Goal: Check status: Check status

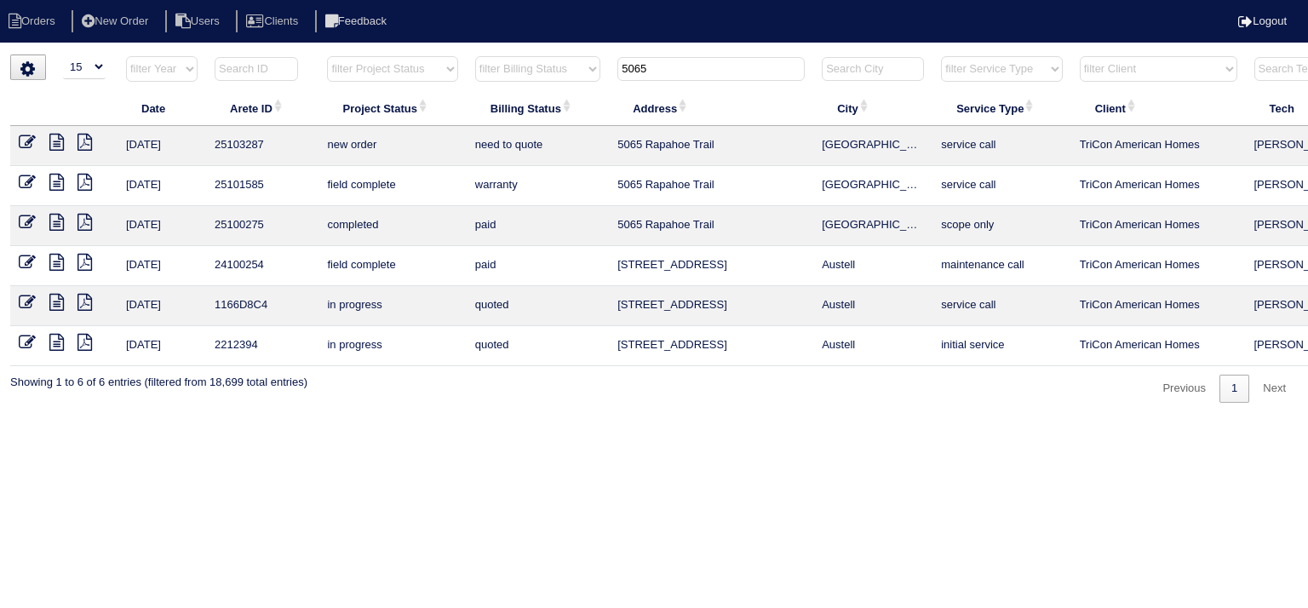
select select "15"
drag, startPoint x: 673, startPoint y: 69, endPoint x: 574, endPoint y: 70, distance: 99.6
click at [574, 70] on tr "filter Year -- Any Year -- 2025 2024 2023 2022 2021 2020 2019 filter Project St…" at bounding box center [747, 72] width 1475 height 35
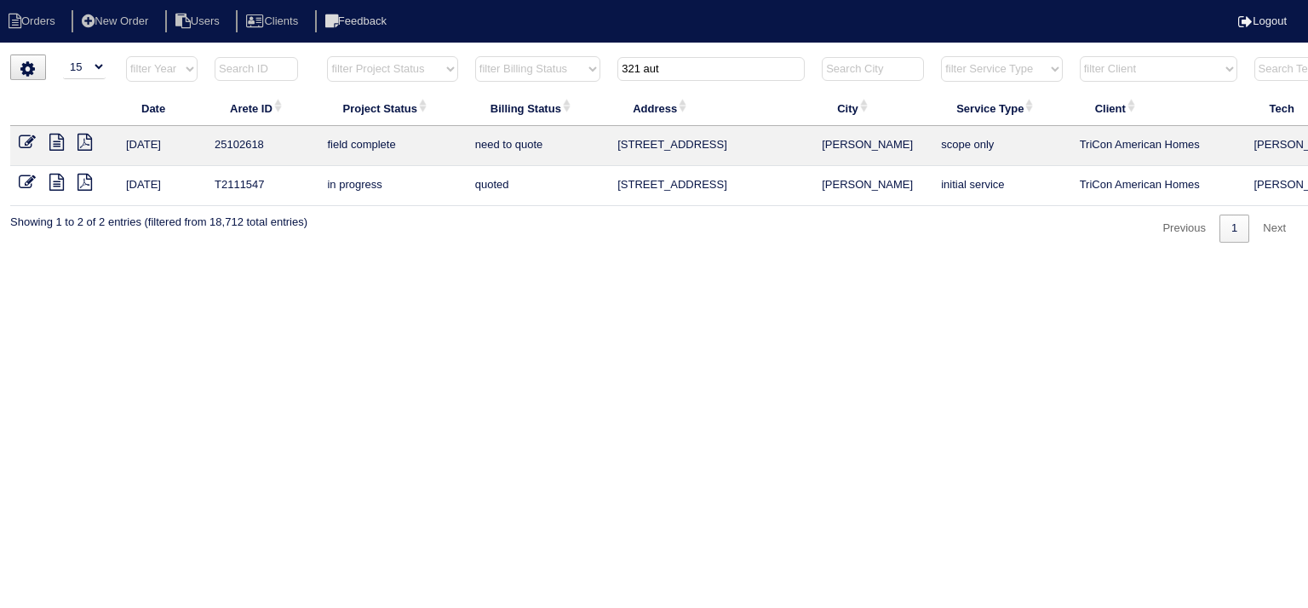
type input "321 aut"
click at [58, 147] on icon at bounding box center [56, 142] width 14 height 17
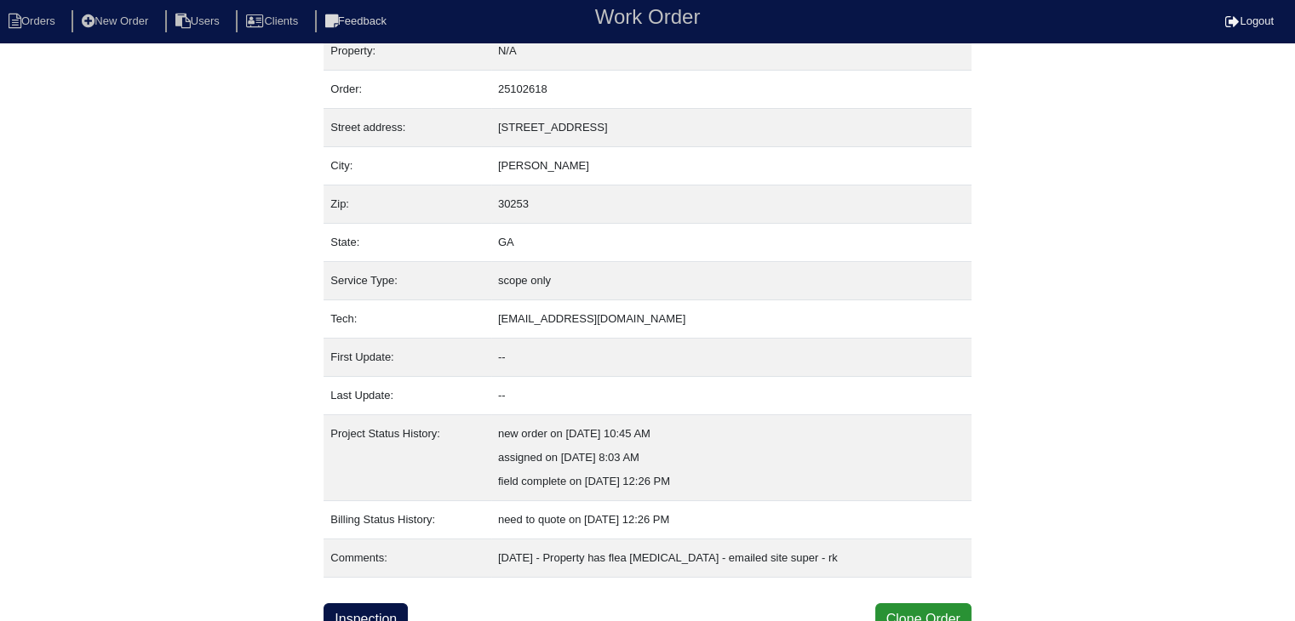
scroll to position [34, 0]
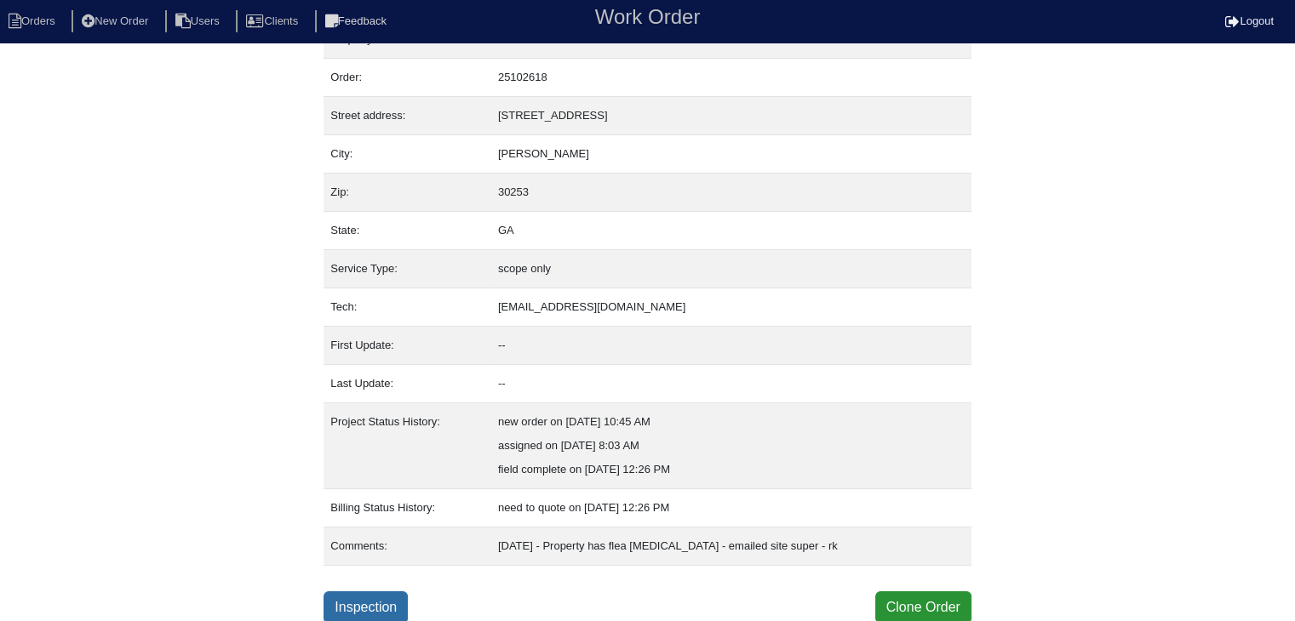
click at [344, 604] on link "Inspection" at bounding box center [366, 608] width 84 height 32
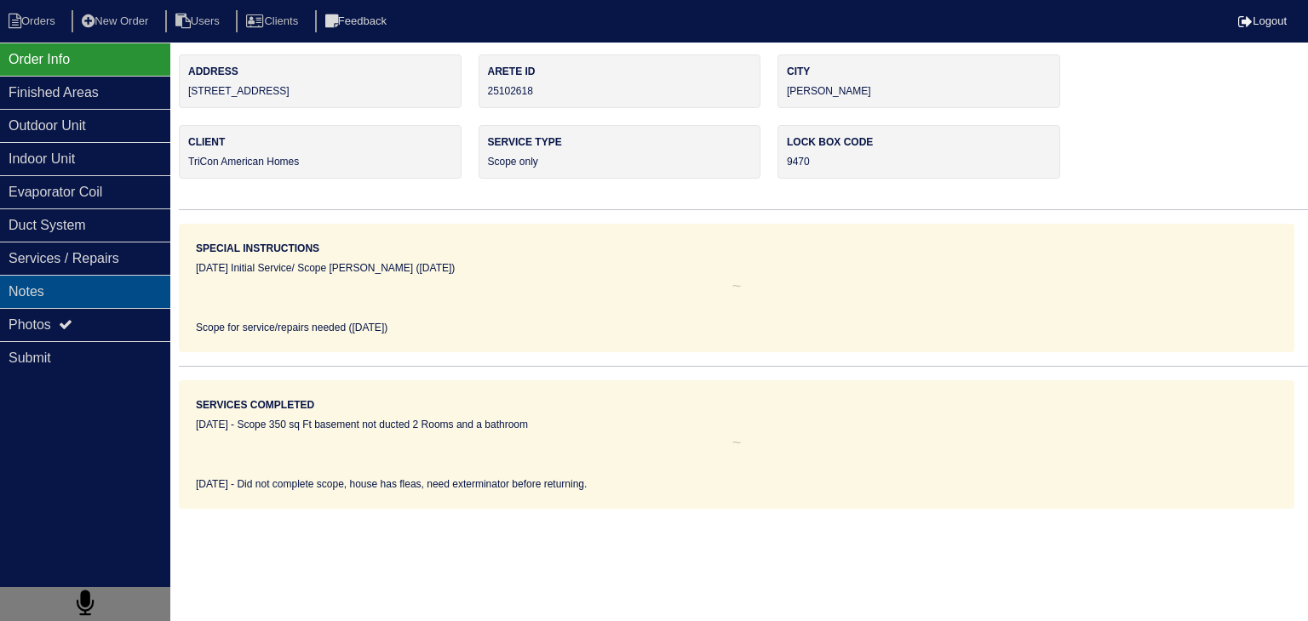
click at [66, 289] on div "Notes" at bounding box center [85, 291] width 170 height 33
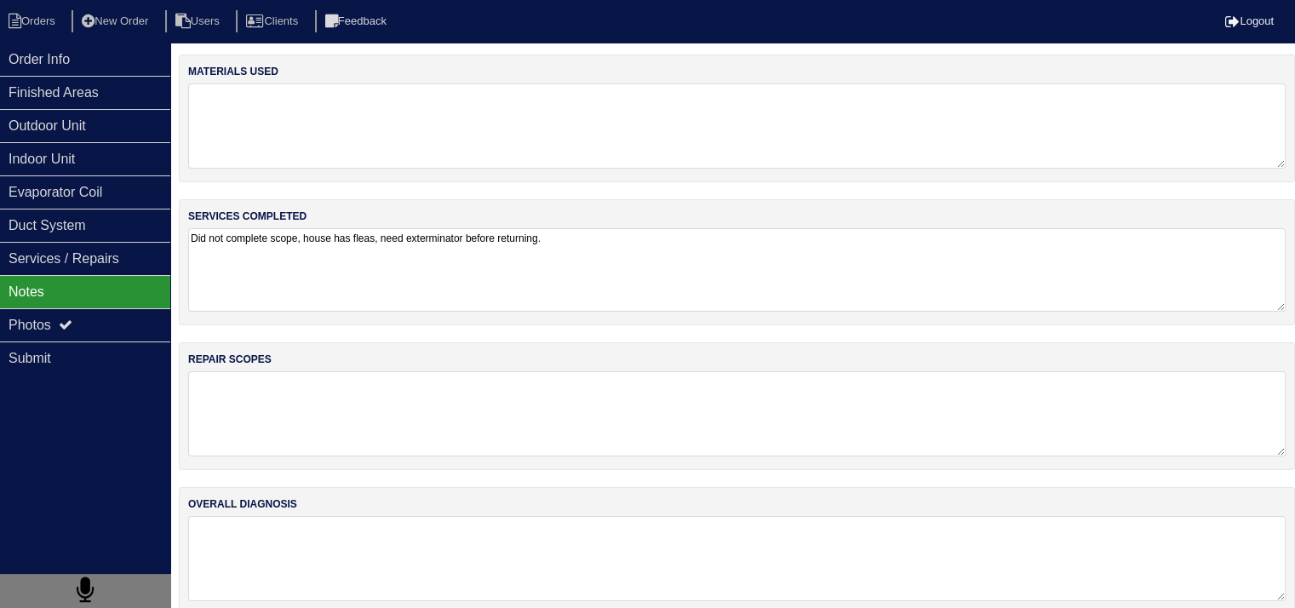
click at [410, 294] on textarea "Did not complete scope, house has fleas, need exterminator before returning." at bounding box center [736, 269] width 1097 height 83
click at [133, 324] on div "Photos" at bounding box center [85, 324] width 170 height 33
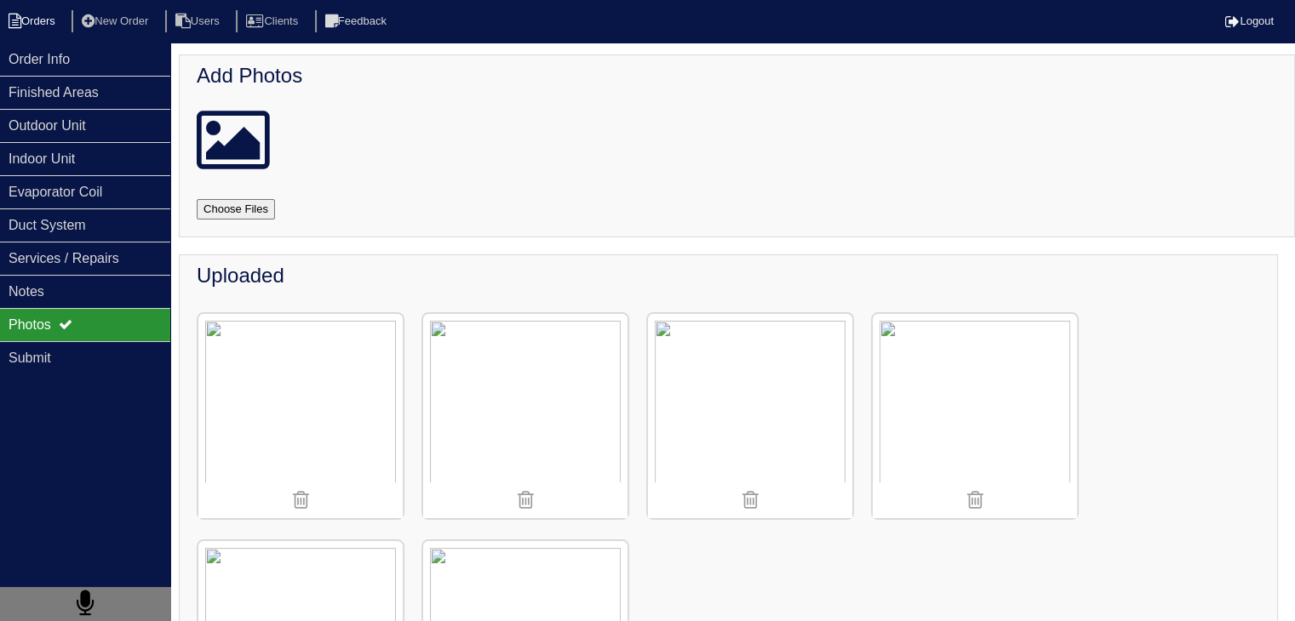
click at [42, 27] on li "Orders" at bounding box center [34, 21] width 69 height 23
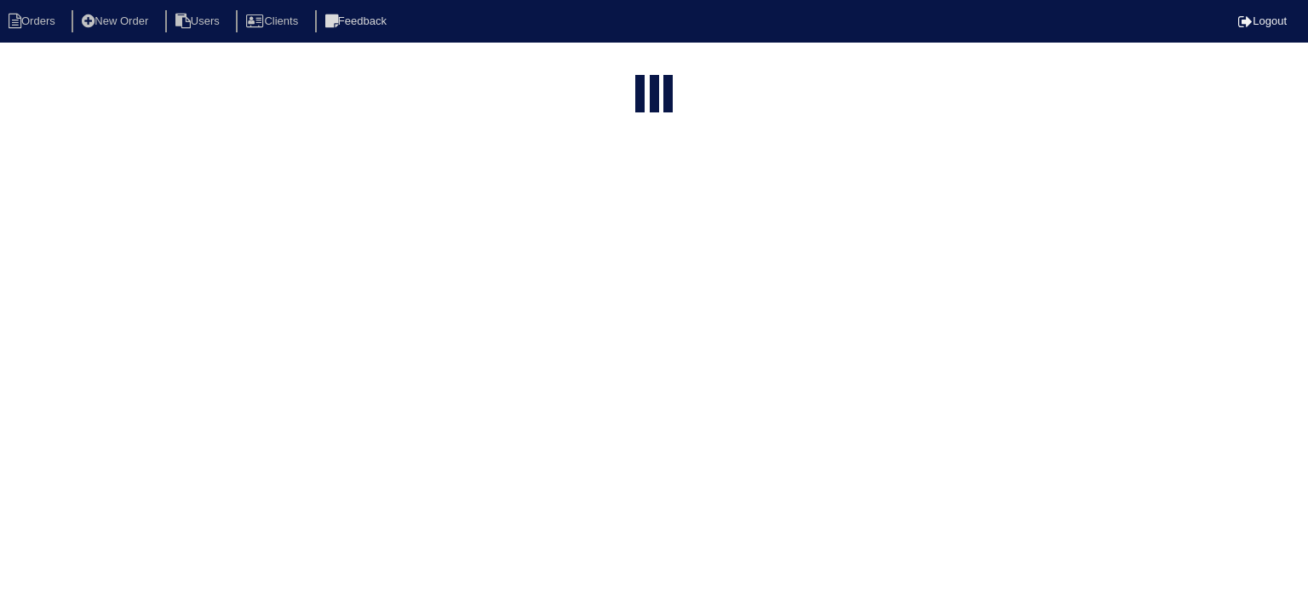
select select "15"
type input "321 aut"
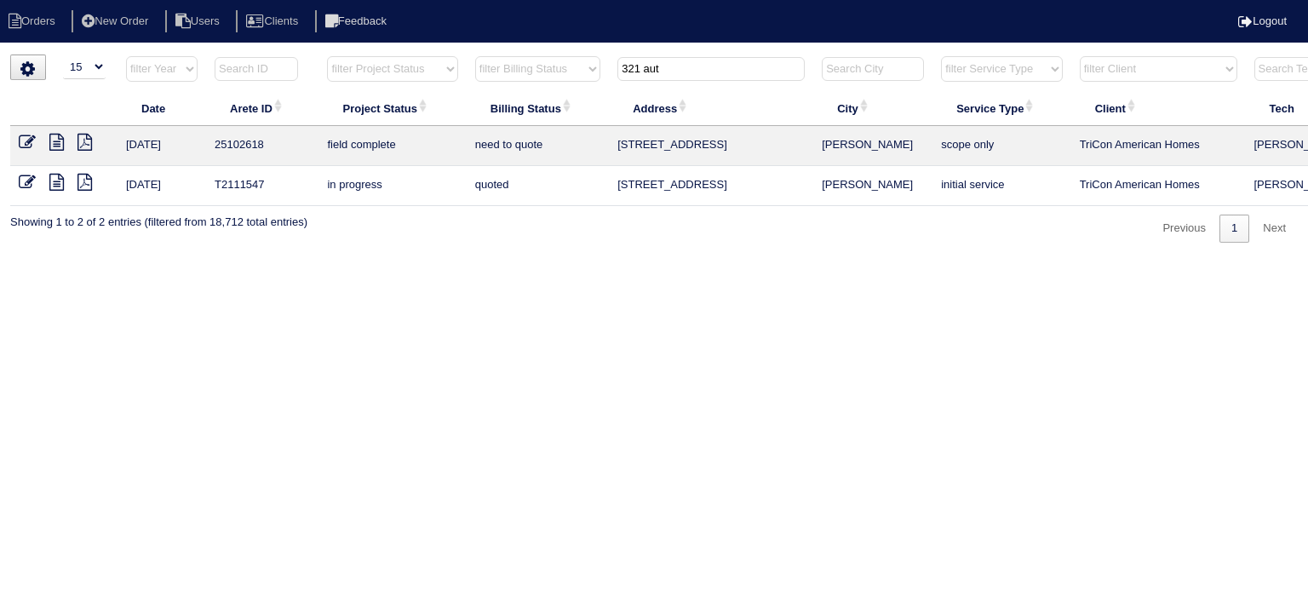
click at [56, 188] on icon at bounding box center [56, 182] width 14 height 17
